Goal: Information Seeking & Learning: Learn about a topic

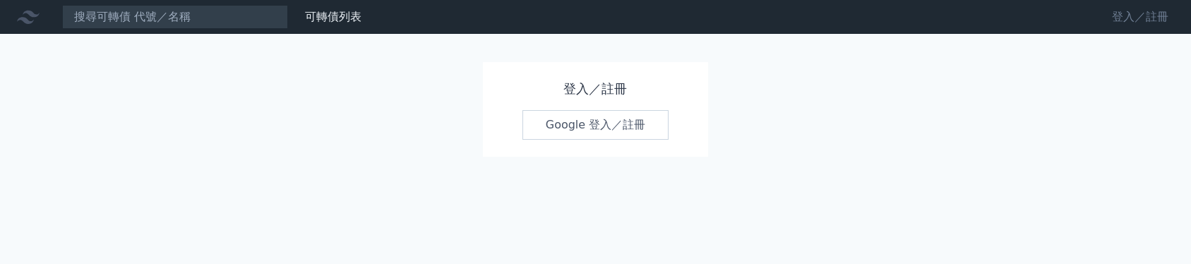
click at [1136, 19] on link "登入／註冊" at bounding box center [1140, 17] width 79 height 23
click at [1154, 14] on link "登入／註冊" at bounding box center [1140, 17] width 79 height 23
click at [580, 126] on link "Google 登入／註冊" at bounding box center [596, 125] width 147 height 30
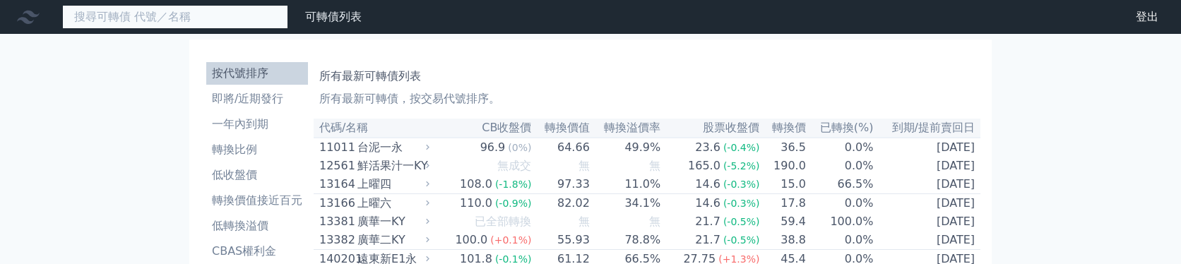
click at [248, 19] on input at bounding box center [175, 17] width 226 height 24
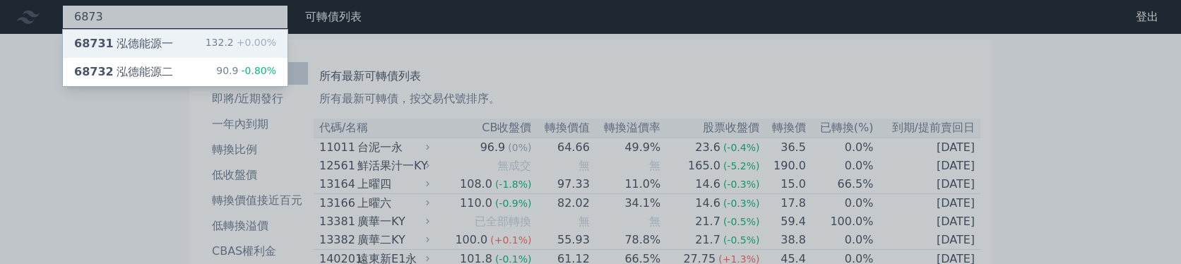
type input "6873"
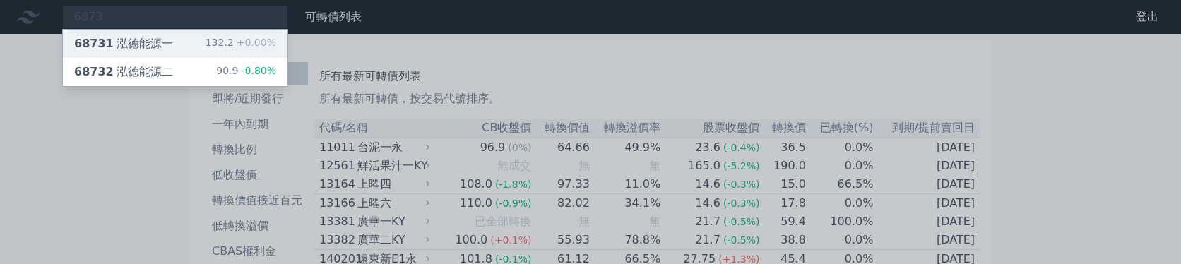
click at [227, 34] on div "68731 泓德能源一 132.2 +0.00%" at bounding box center [175, 44] width 225 height 28
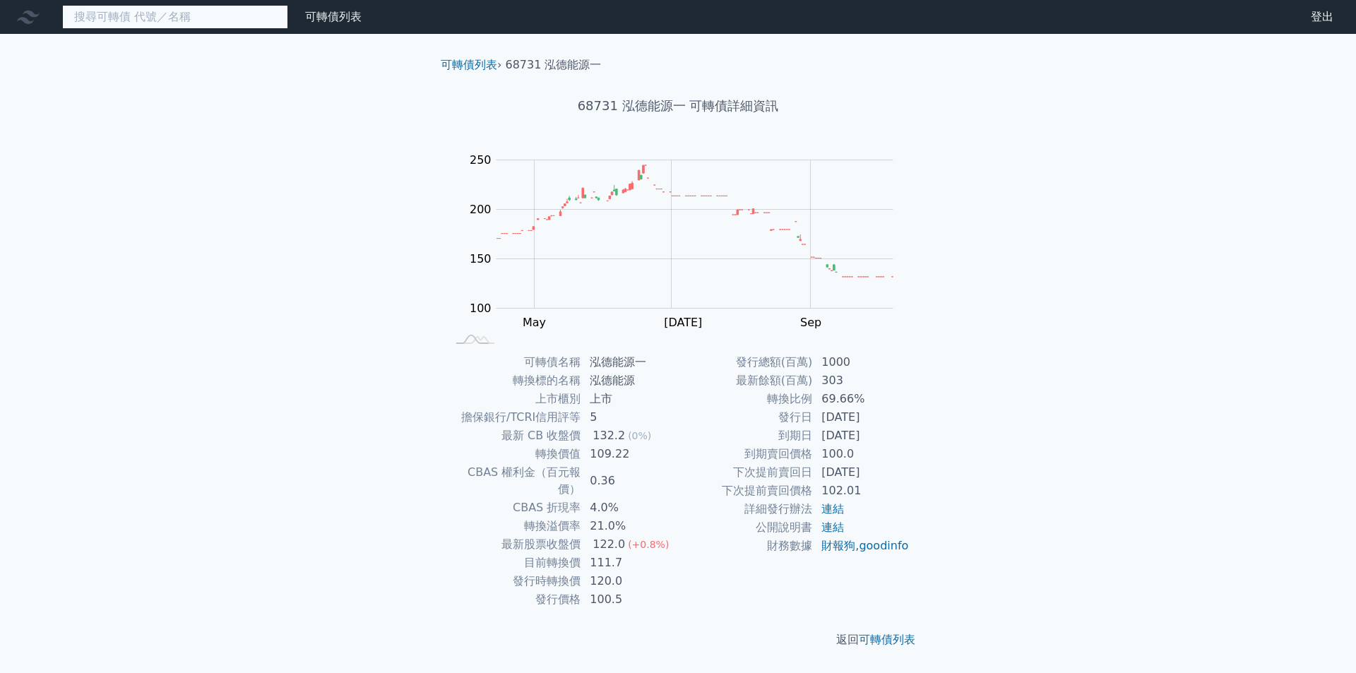
click at [227, 20] on input at bounding box center [175, 17] width 226 height 24
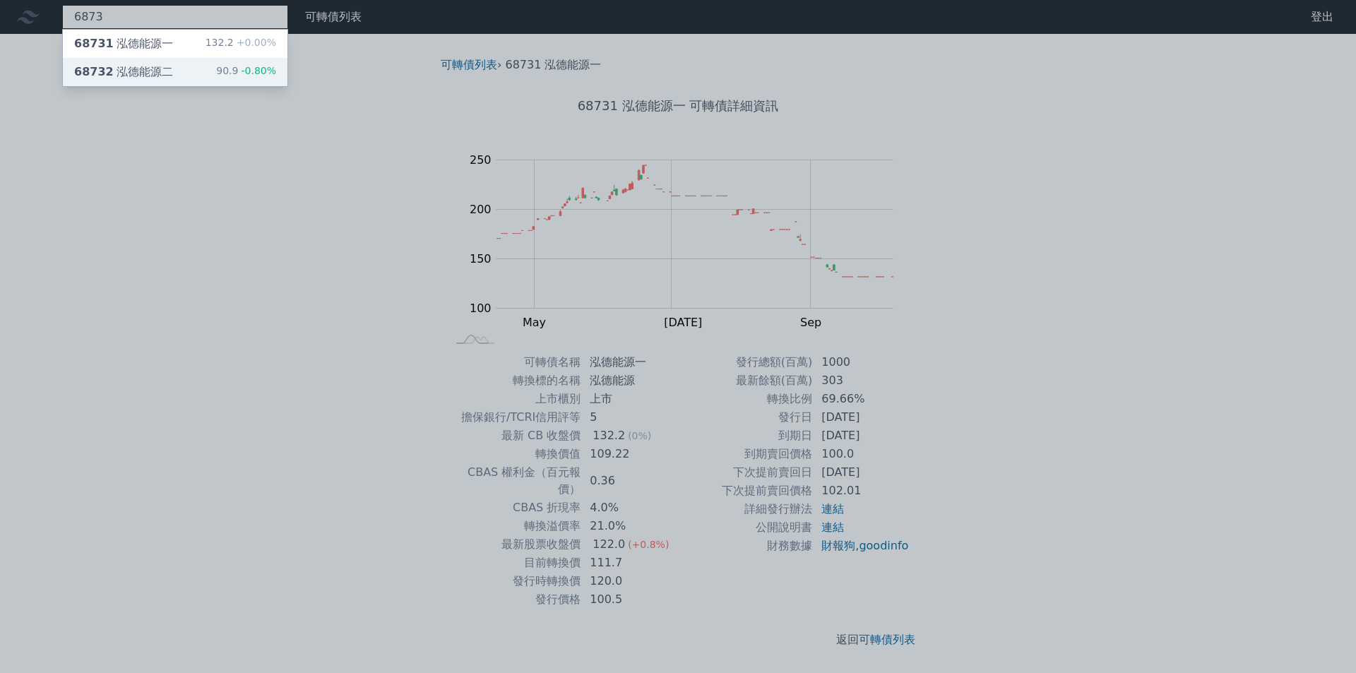
type input "6873"
click at [229, 64] on div "90.9 -0.80%" at bounding box center [246, 72] width 60 height 17
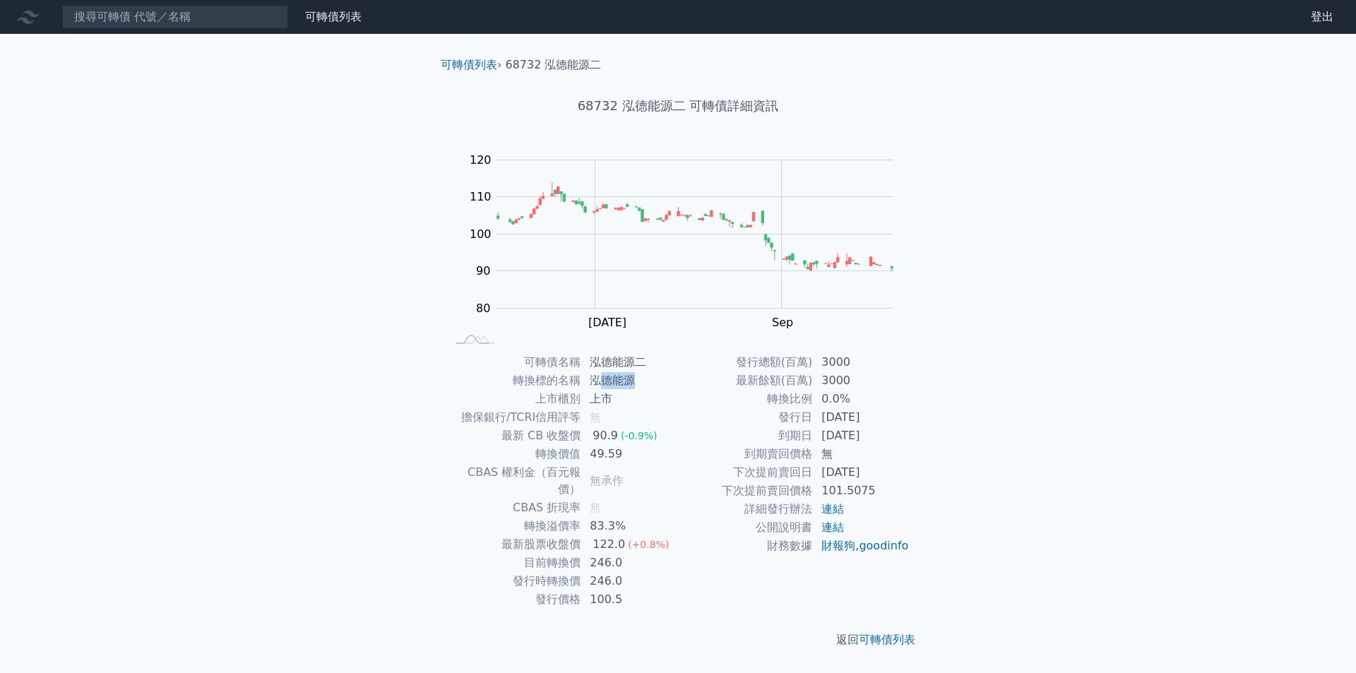
drag, startPoint x: 597, startPoint y: 378, endPoint x: 633, endPoint y: 380, distance: 36.7
click at [633, 263] on td "泓德能源" at bounding box center [629, 380] width 97 height 18
click at [592, 263] on td "泓德能源" at bounding box center [629, 380] width 97 height 18
drag, startPoint x: 592, startPoint y: 381, endPoint x: 624, endPoint y: 382, distance: 32.5
click at [624, 263] on td "泓德能源" at bounding box center [629, 380] width 97 height 18
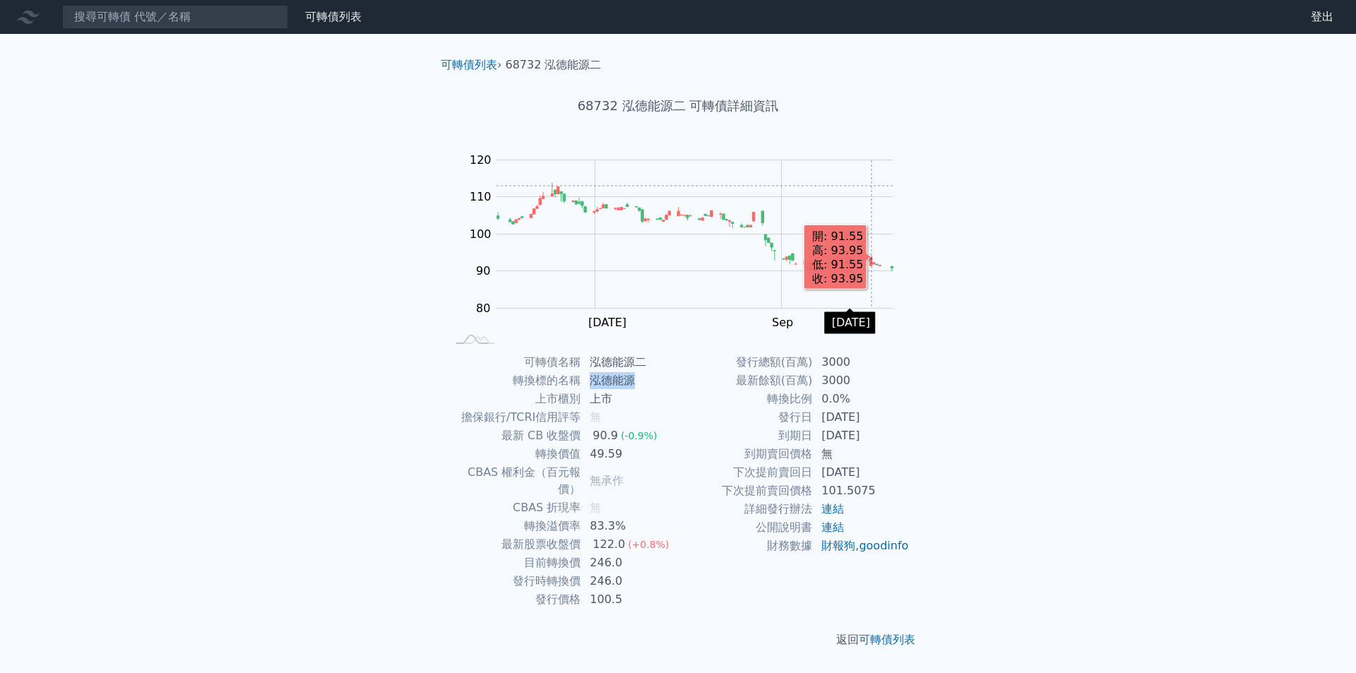
copy td "泓德能源"
drag, startPoint x: 629, startPoint y: 102, endPoint x: 684, endPoint y: 103, distance: 55.1
click at [684, 103] on h1 "68732 泓德能源二 可轉債詳細資訊" at bounding box center [677, 106] width 497 height 20
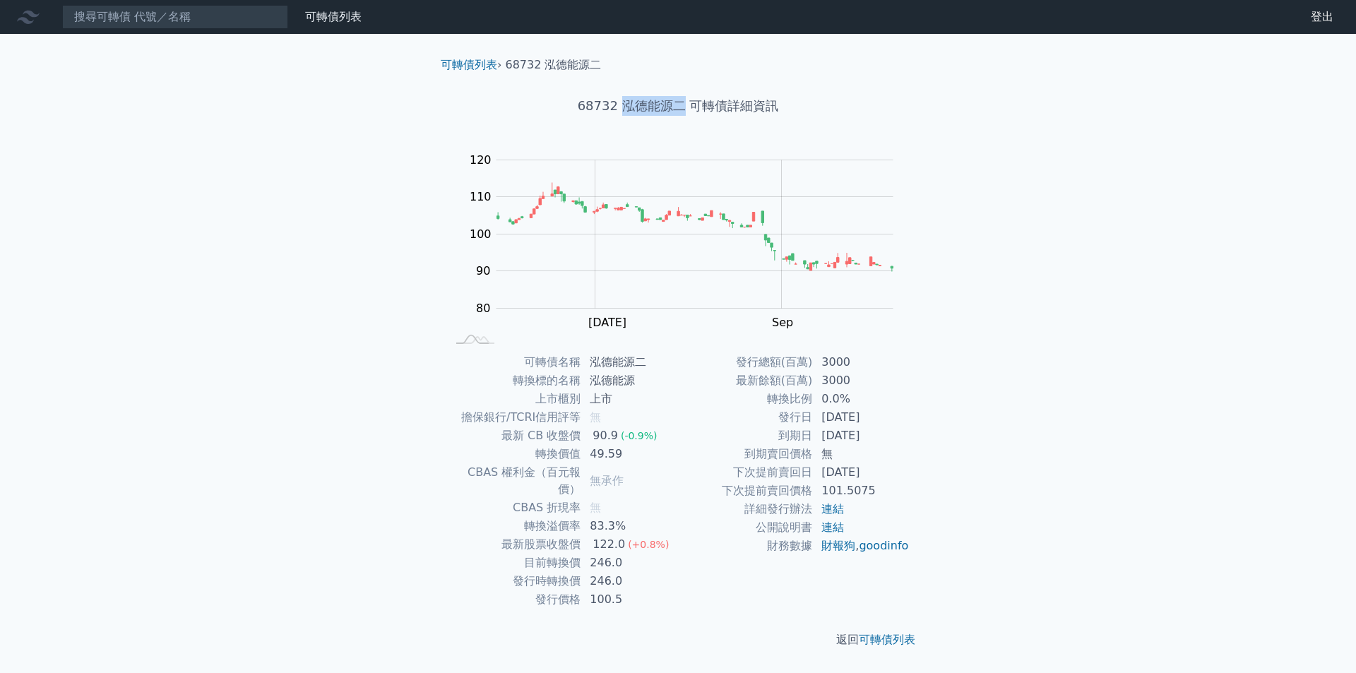
drag, startPoint x: 624, startPoint y: 103, endPoint x: 741, endPoint y: 82, distance: 119.1
click at [681, 105] on h1 "68732 泓德能源二 可轉債詳細資訊" at bounding box center [677, 106] width 497 height 20
copy h1 "泓德能源二"
click at [345, 15] on link "可轉債列表" at bounding box center [333, 16] width 56 height 13
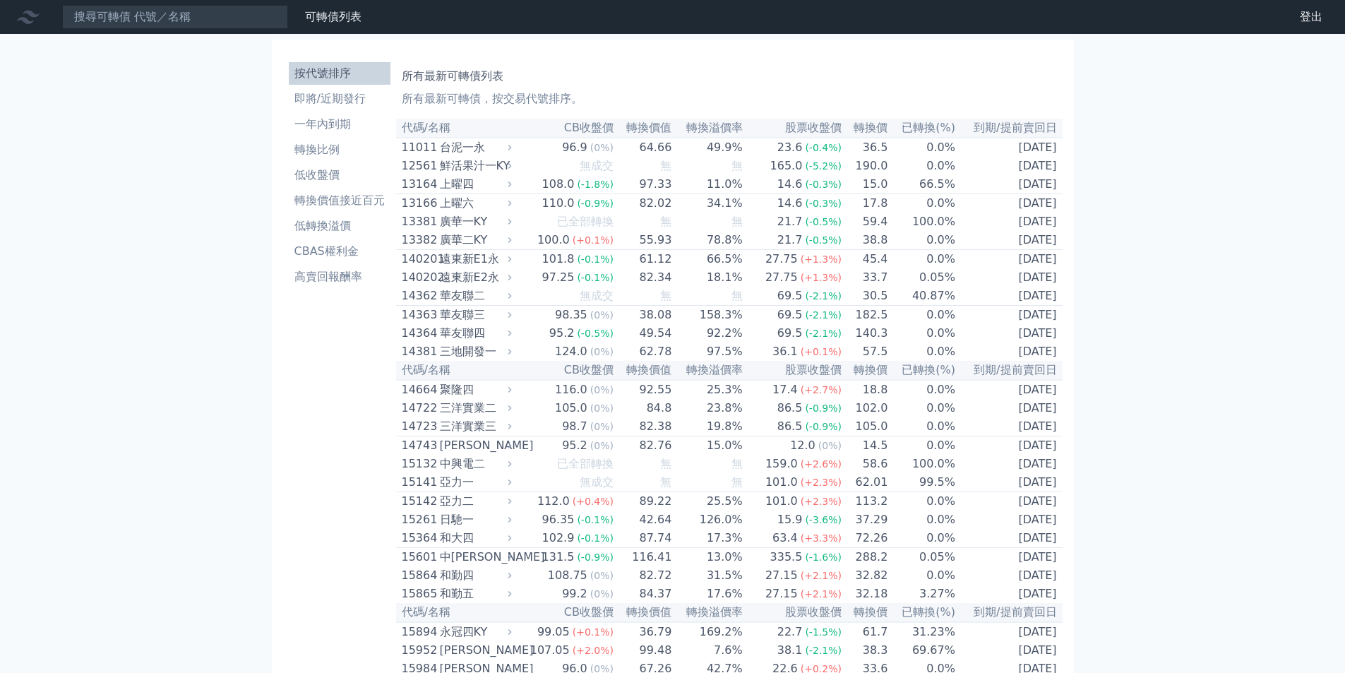
click at [306, 171] on li "低收盤價" at bounding box center [340, 175] width 102 height 17
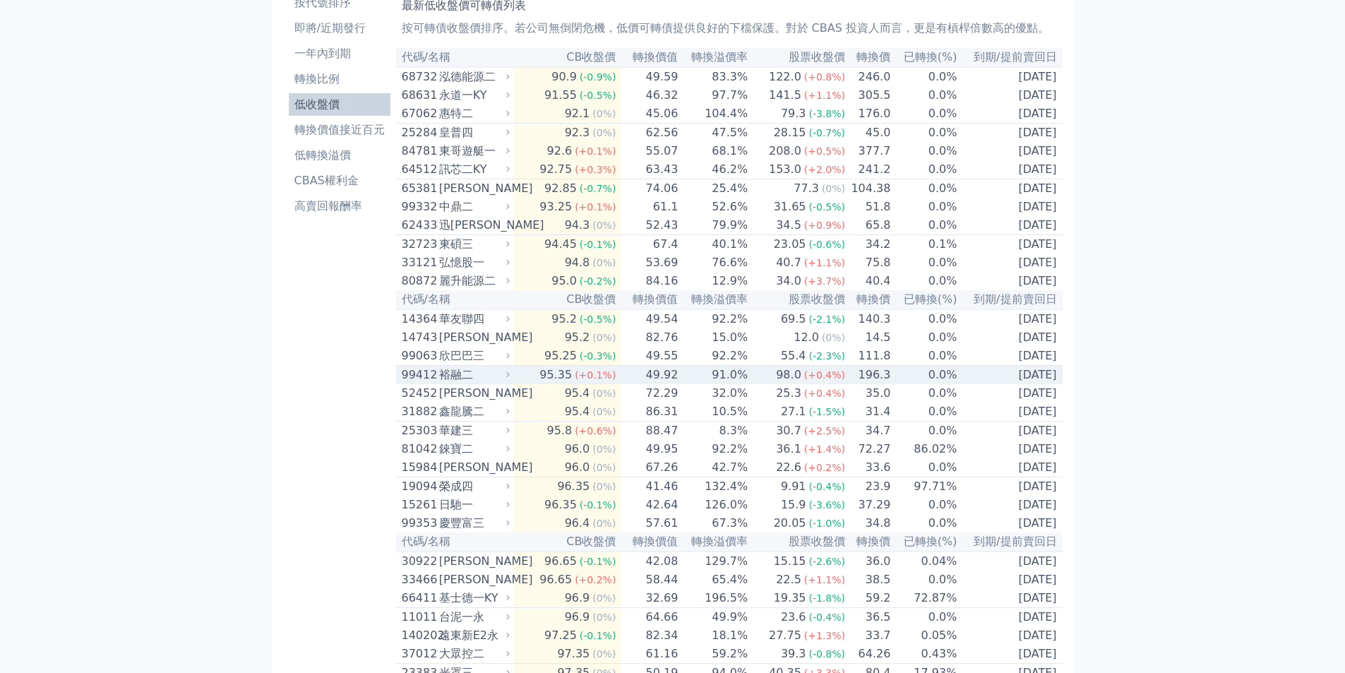
scroll to position [141, 0]
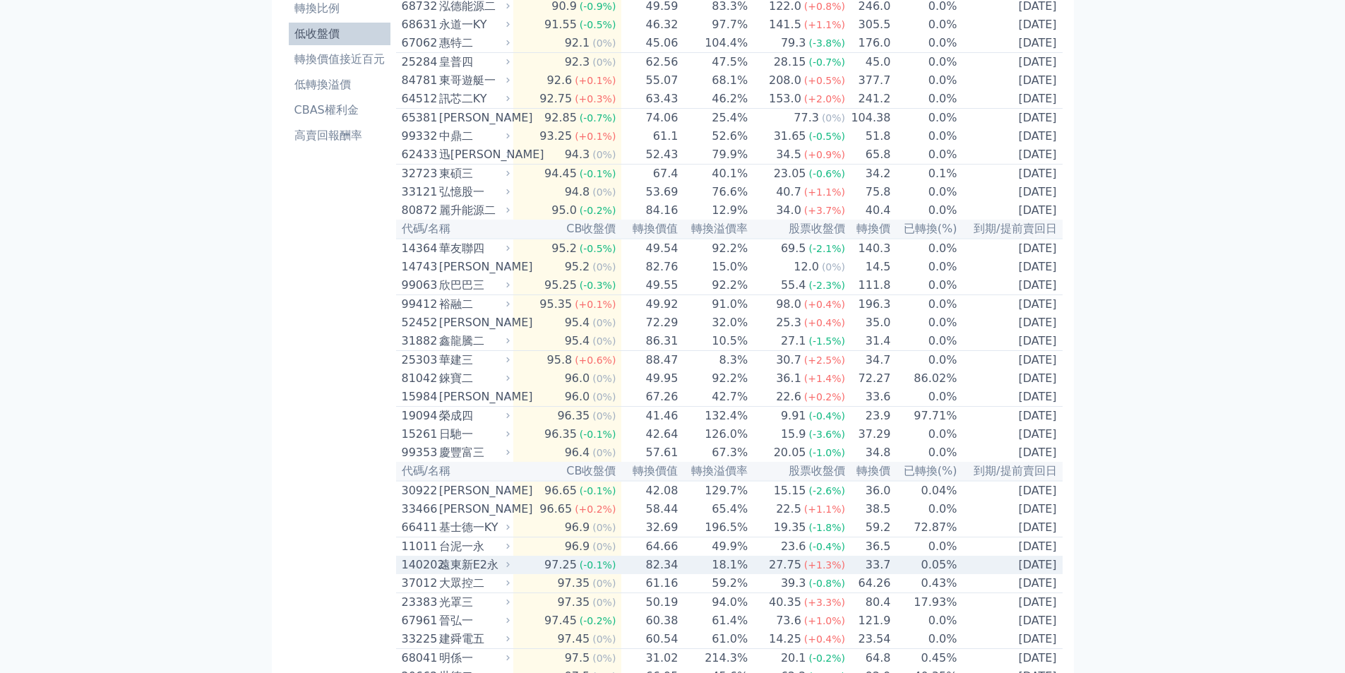
click at [705, 263] on td "18.1%" at bounding box center [714, 565] width 70 height 18
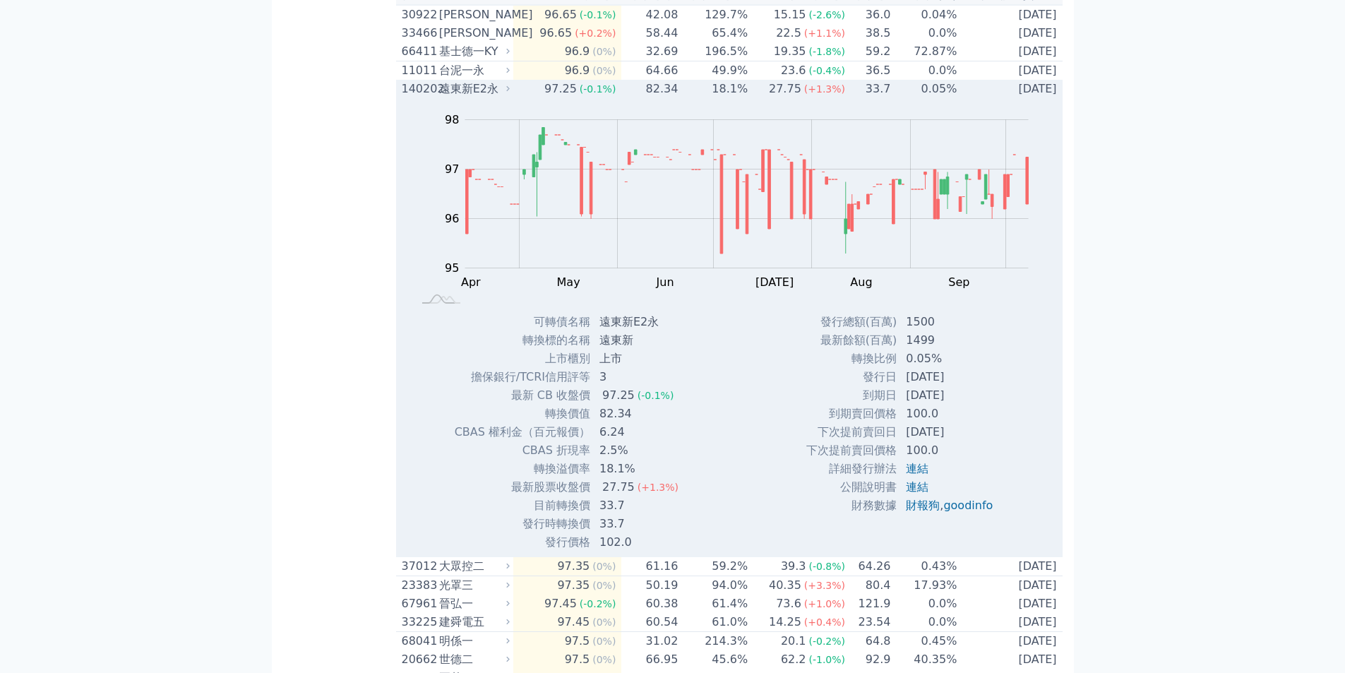
scroll to position [635, 0]
